Goal: Find specific page/section: Find specific page/section

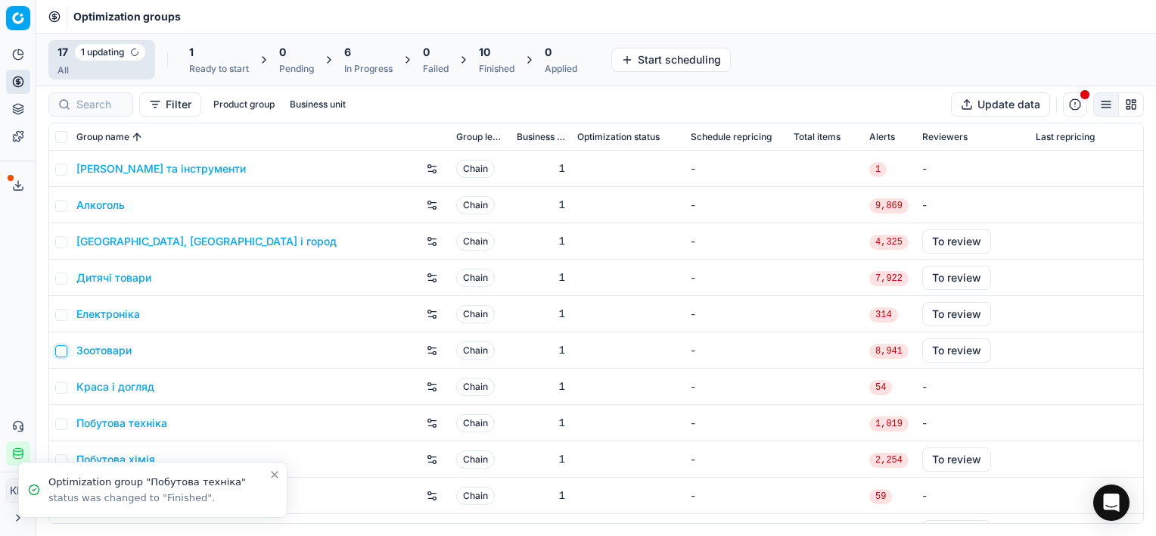
click at [64, 351] on input "checkbox" at bounding box center [61, 351] width 12 height 12
checkbox input "true"
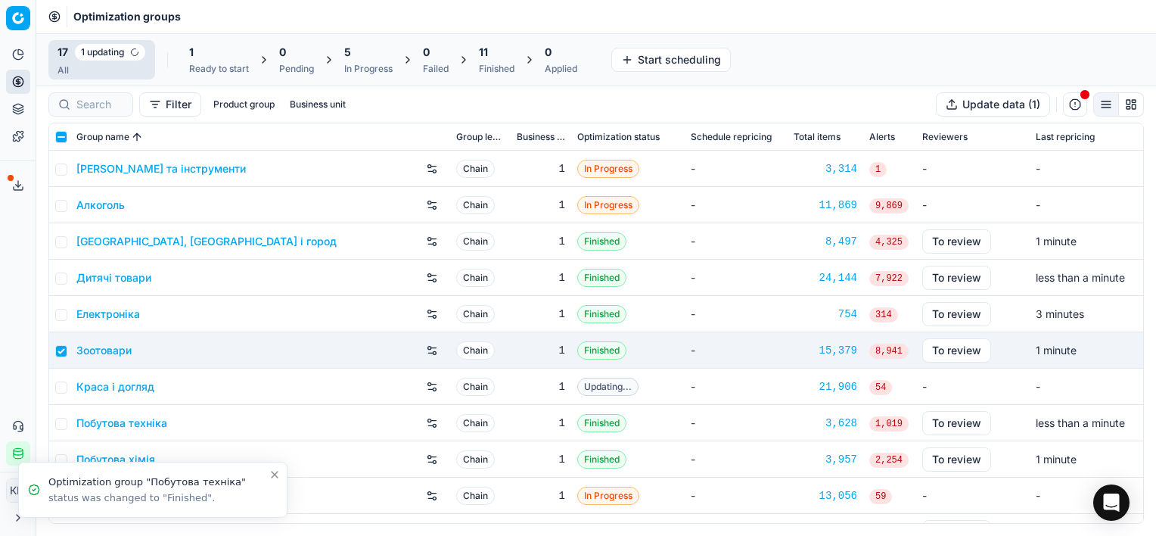
click at [103, 348] on link "Зоотовари" at bounding box center [103, 350] width 55 height 15
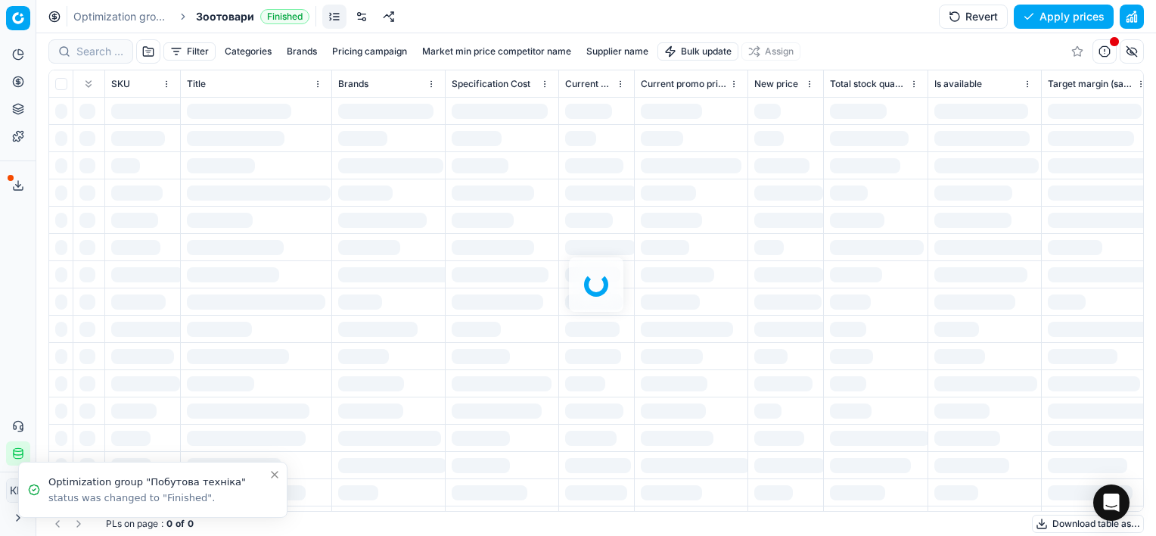
click at [88, 52] on div at bounding box center [596, 284] width 1120 height 502
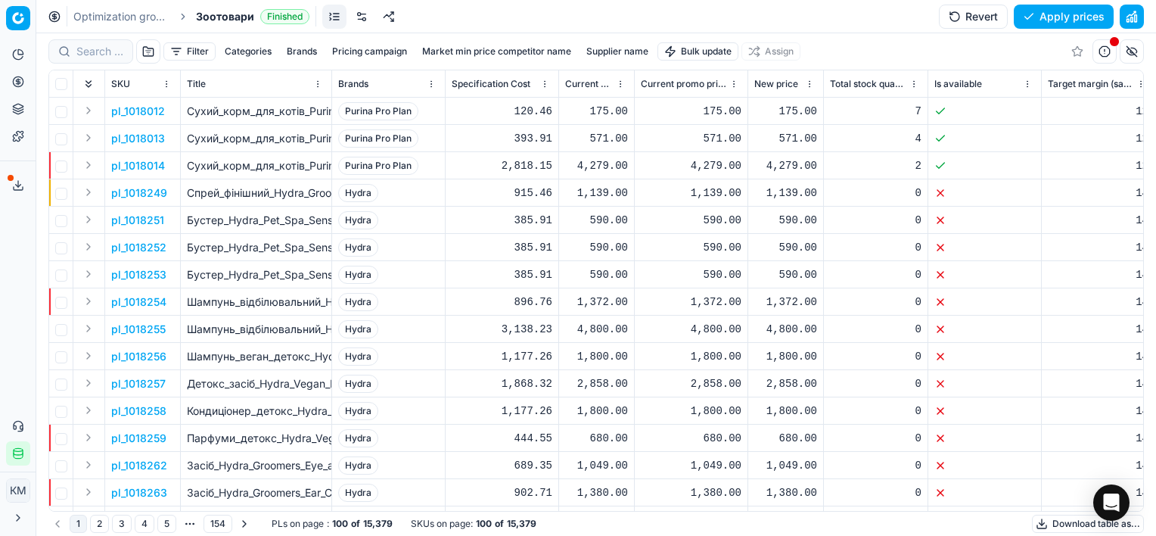
click at [75, 45] on div at bounding box center [90, 51] width 85 height 24
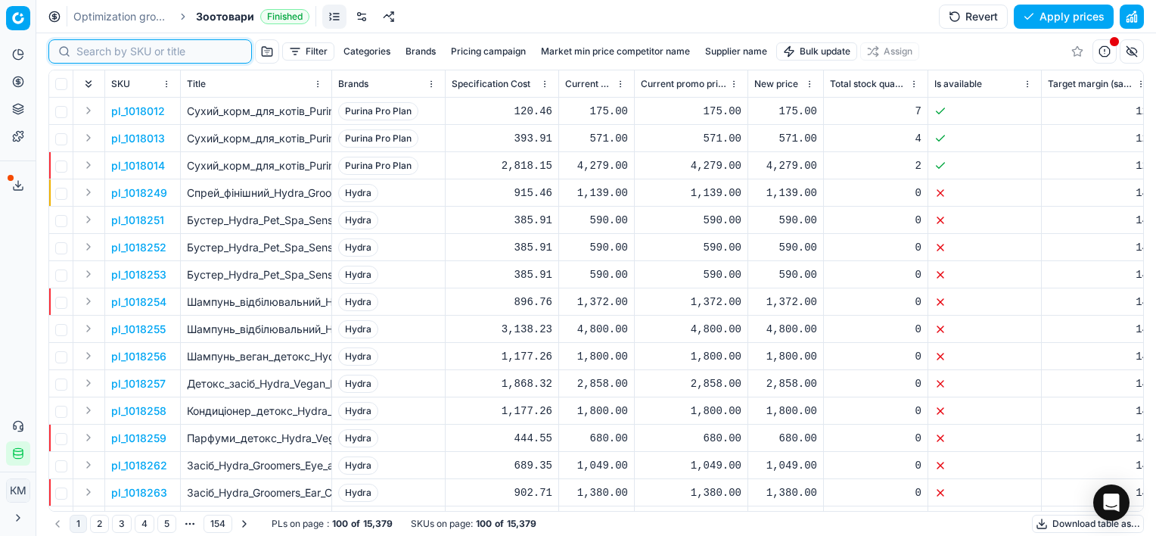
paste input "495148"
type input "495148"
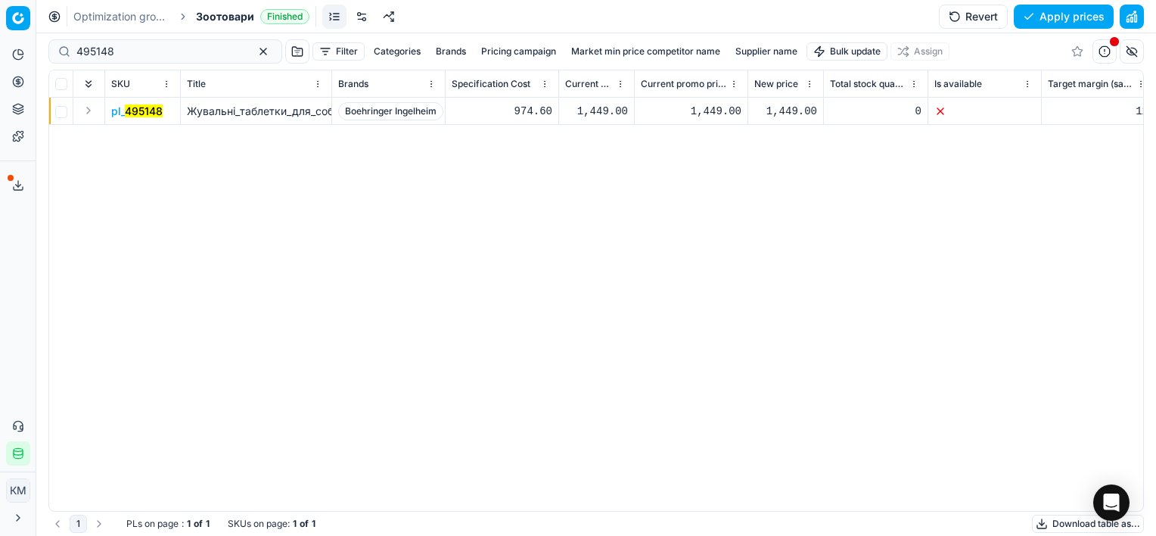
click at [145, 112] on mark "495148" at bounding box center [144, 110] width 38 height 13
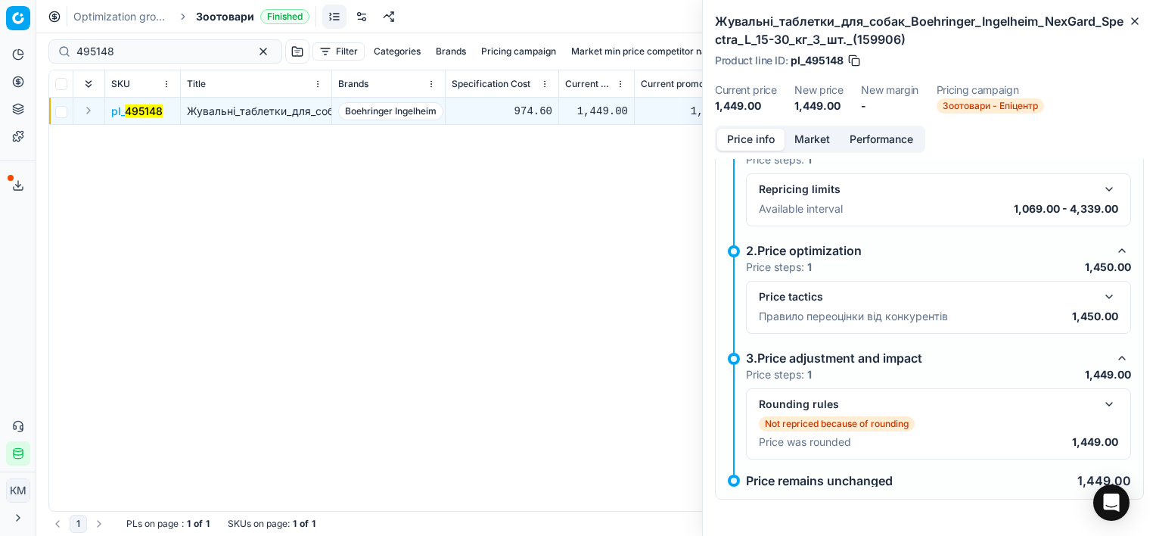
scroll to position [109, 0]
click at [1100, 301] on button "button" at bounding box center [1109, 296] width 18 height 18
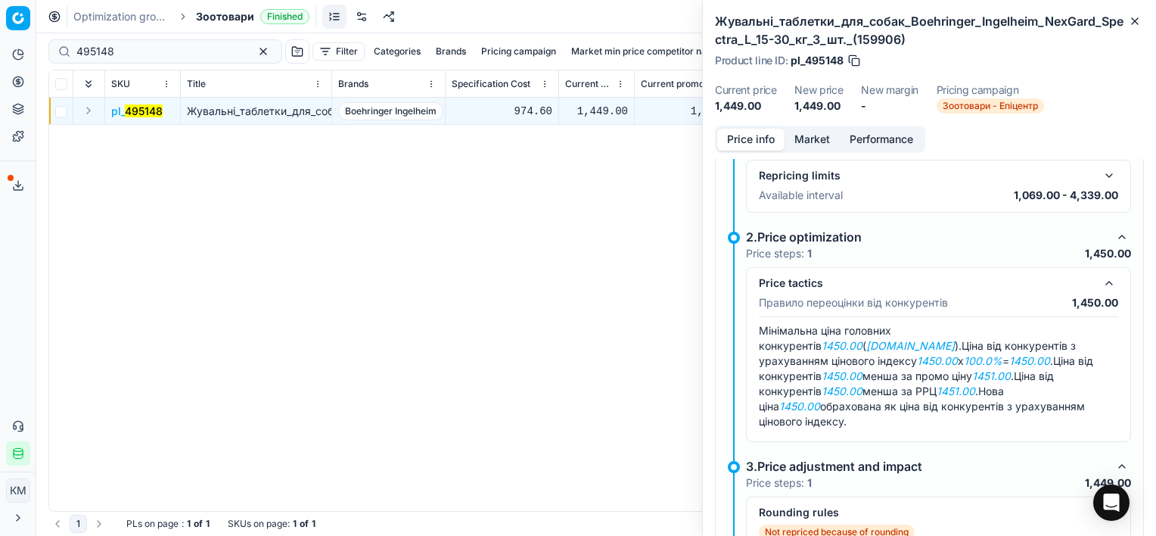
scroll to position [215, 0]
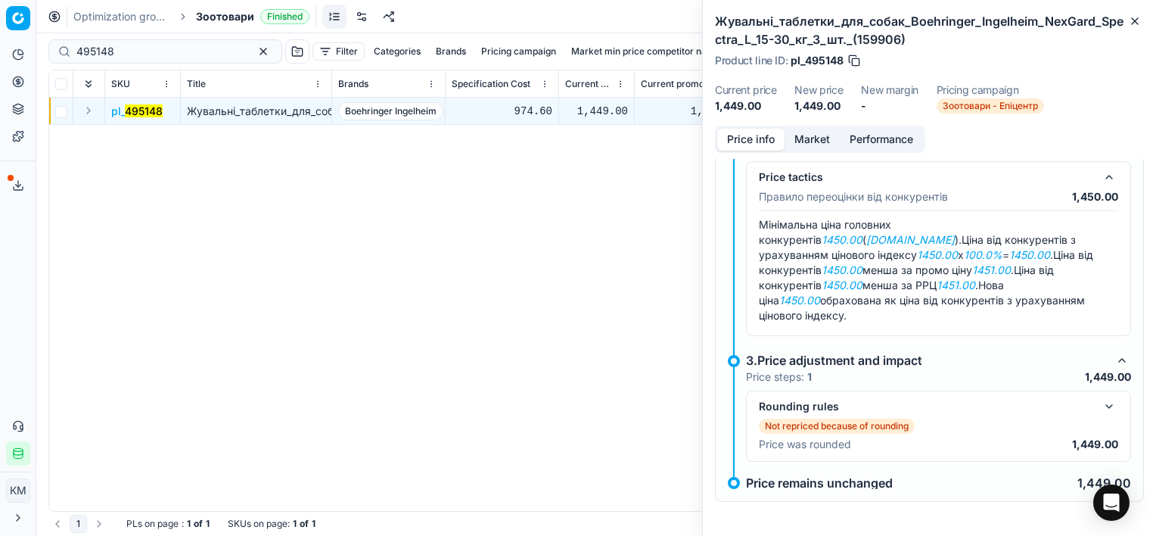
click at [1100, 401] on button "button" at bounding box center [1109, 406] width 18 height 18
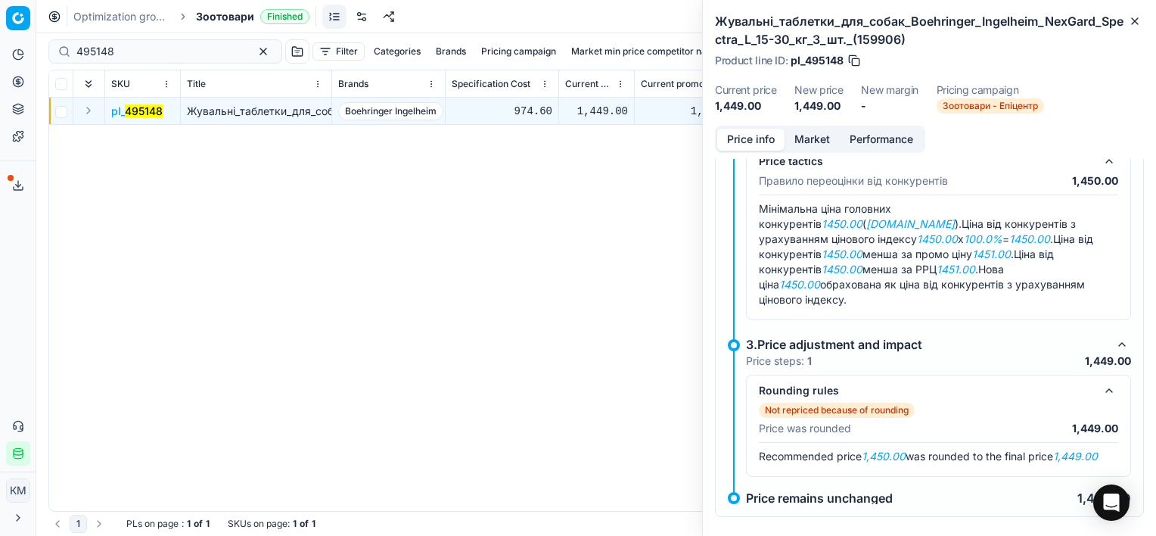
scroll to position [246, 0]
